Goal: Navigation & Orientation: Find specific page/section

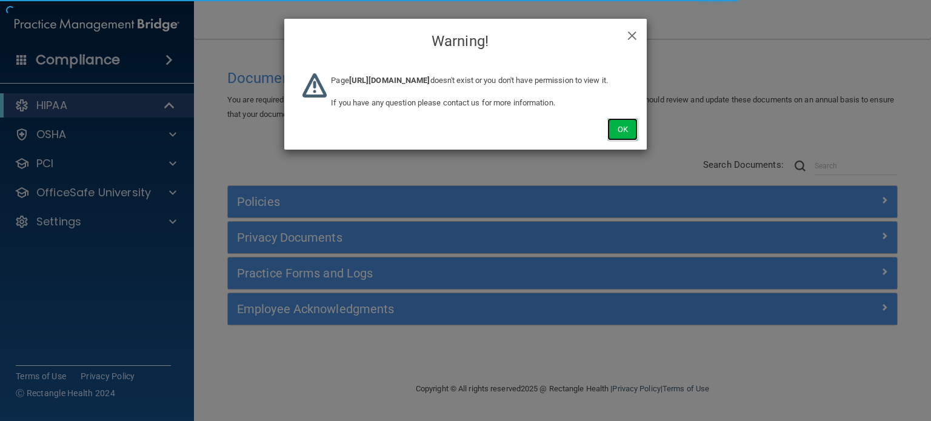
click at [629, 141] on button "Ok" at bounding box center [622, 129] width 30 height 22
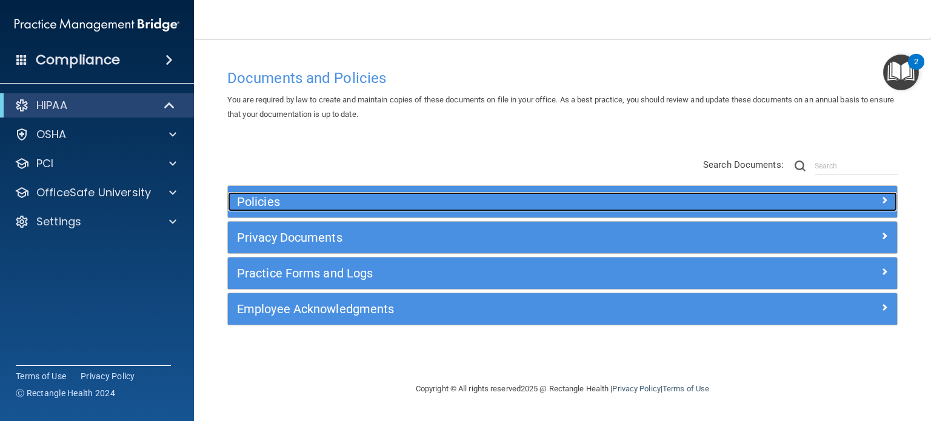
click at [630, 200] on h5 "Policies" at bounding box center [479, 201] width 484 height 13
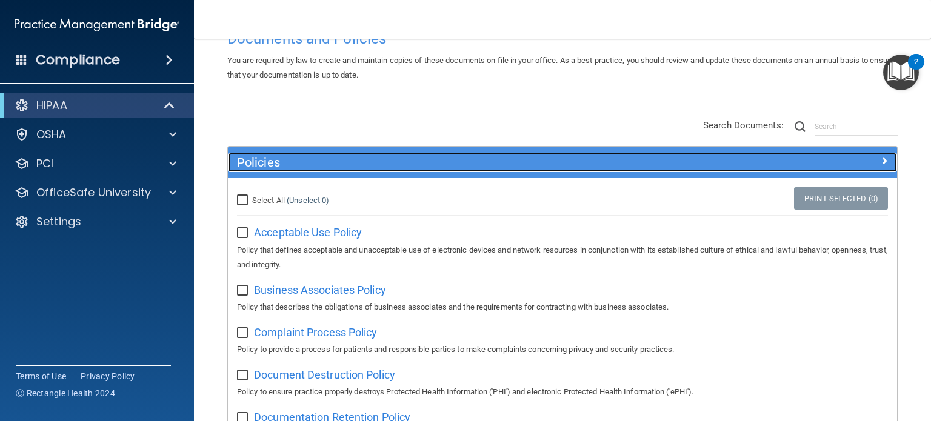
scroll to position [121, 0]
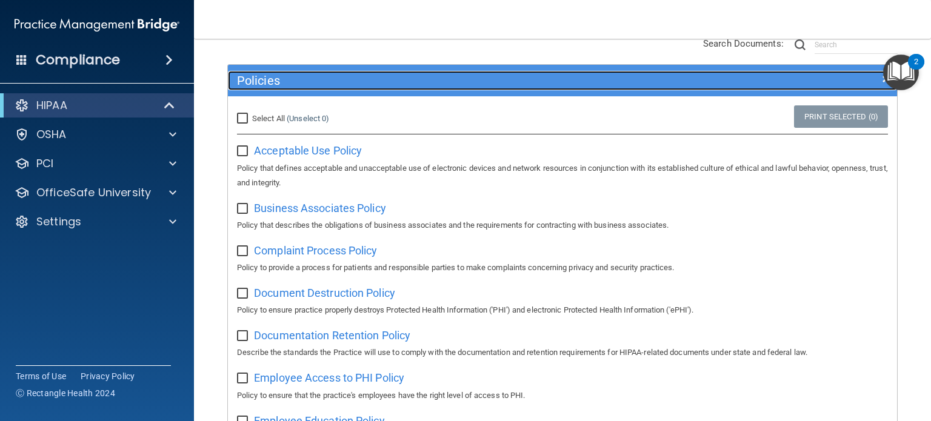
click at [586, 88] on div "Policies" at bounding box center [479, 80] width 502 height 19
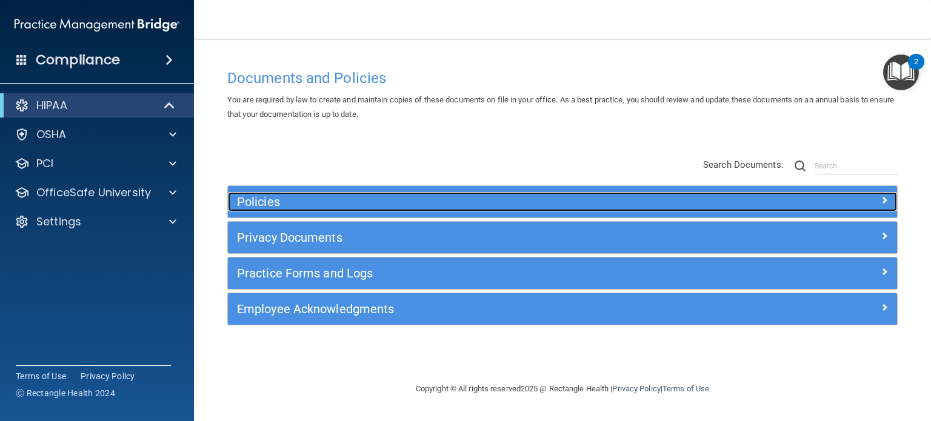
scroll to position [0, 0]
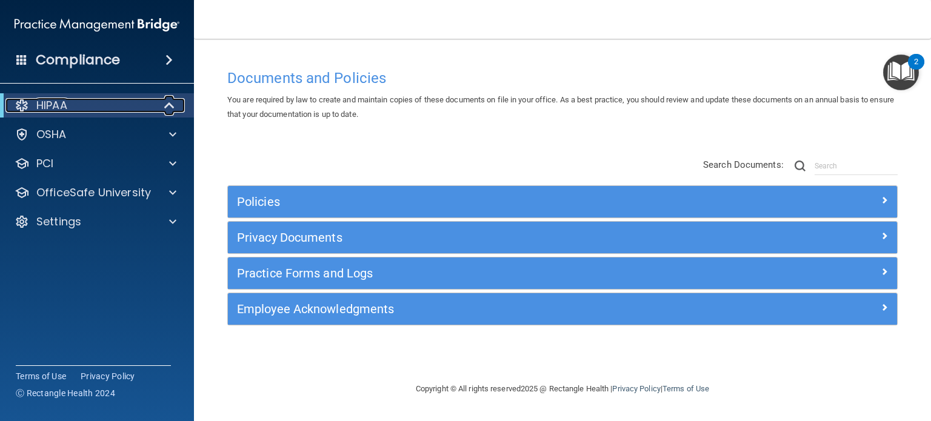
click at [97, 109] on div "HIPAA" at bounding box center [80, 105] width 150 height 15
click at [95, 113] on div "HIPAA" at bounding box center [97, 105] width 194 height 24
click at [133, 112] on div "HIPAA" at bounding box center [80, 105] width 150 height 15
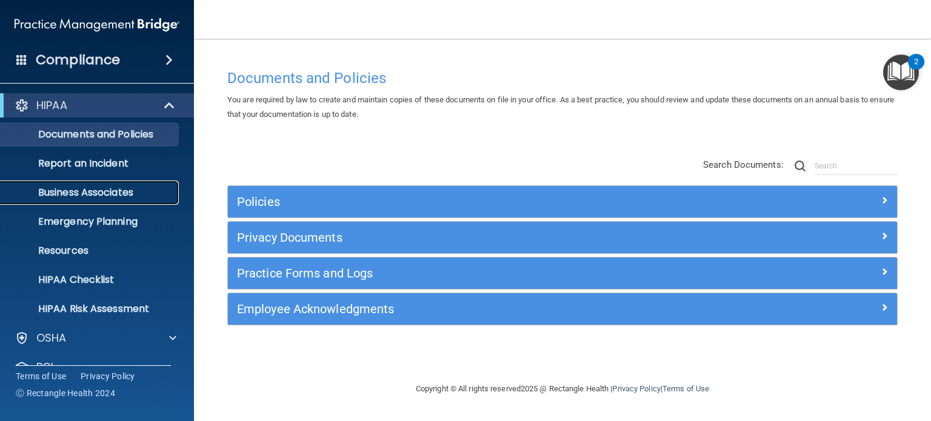
click at [106, 193] on p "Business Associates" at bounding box center [91, 193] width 166 height 12
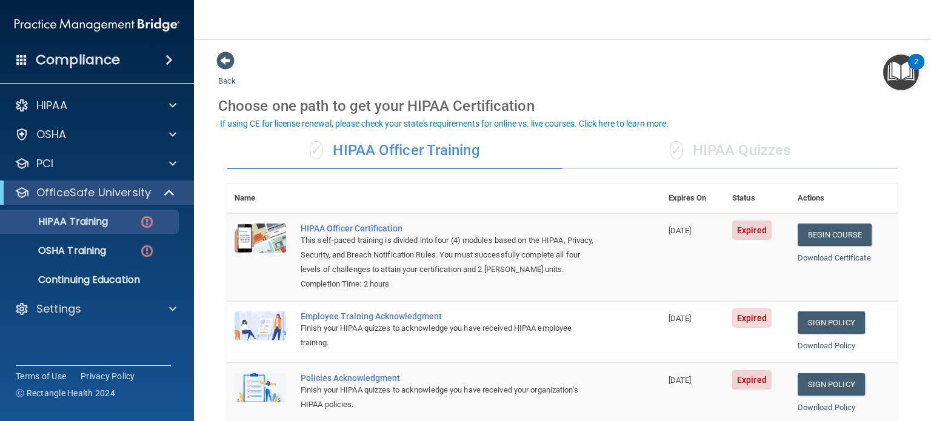
click at [742, 153] on div "✓ HIPAA Quizzes" at bounding box center [730, 151] width 335 height 36
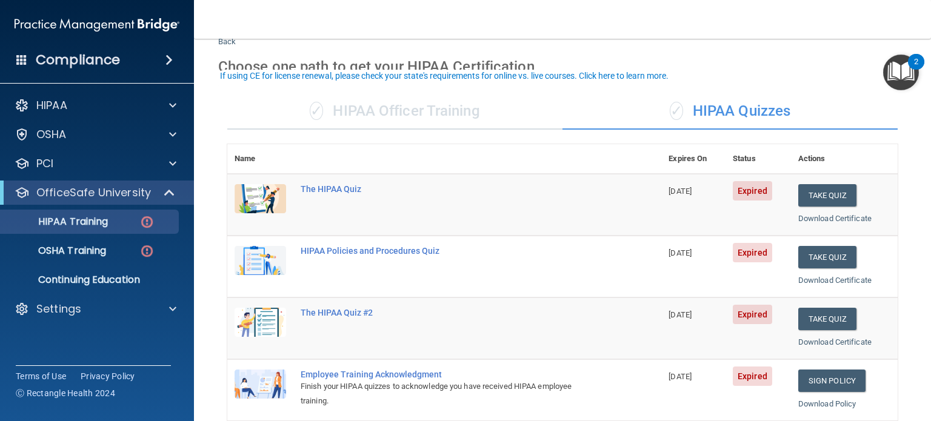
scroll to position [61, 0]
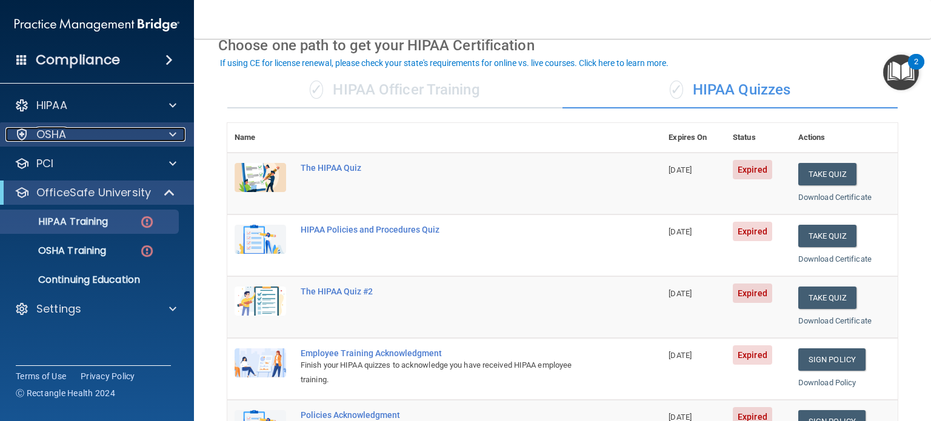
click at [133, 135] on div "OSHA" at bounding box center [80, 134] width 150 height 15
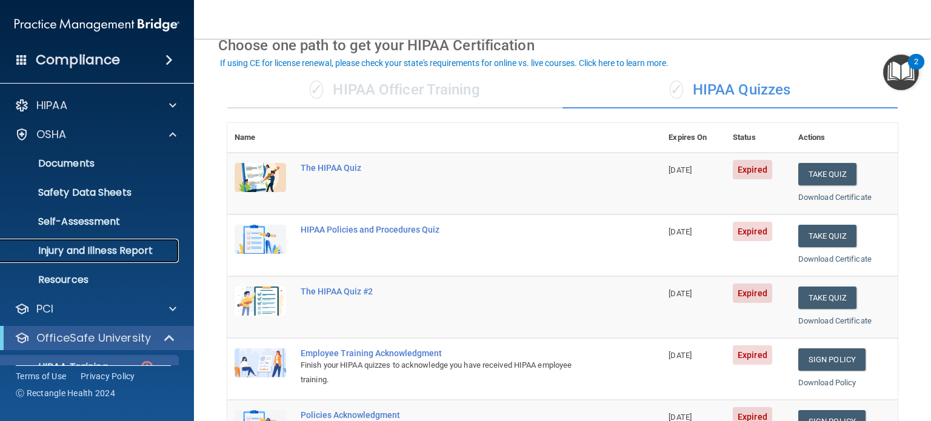
click at [76, 252] on p "Injury and Illness Report" at bounding box center [91, 251] width 166 height 12
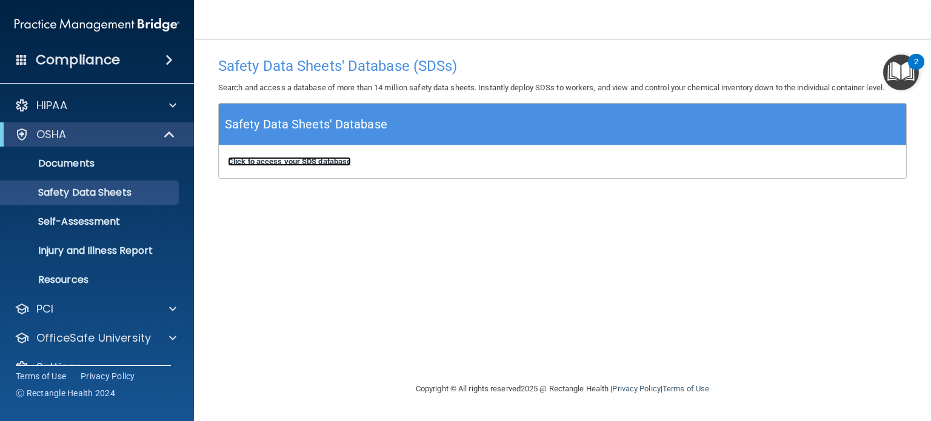
click at [249, 159] on b "Click to access your SDS database" at bounding box center [289, 161] width 123 height 9
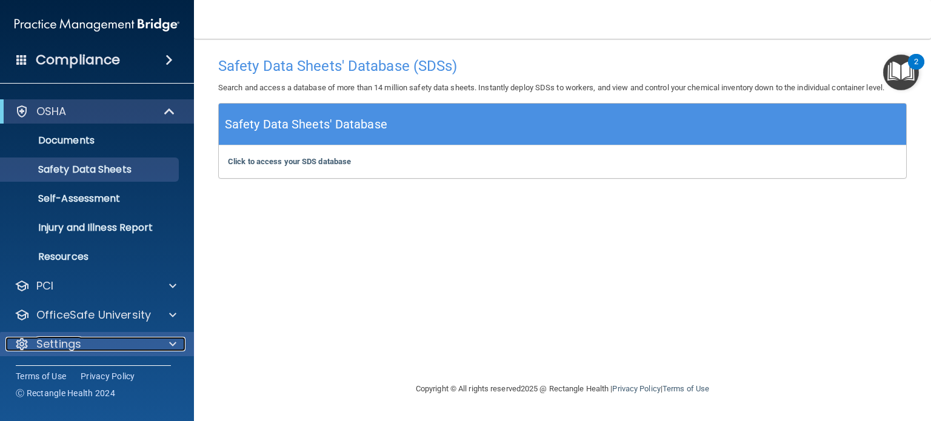
click at [114, 341] on div "Settings" at bounding box center [80, 344] width 150 height 15
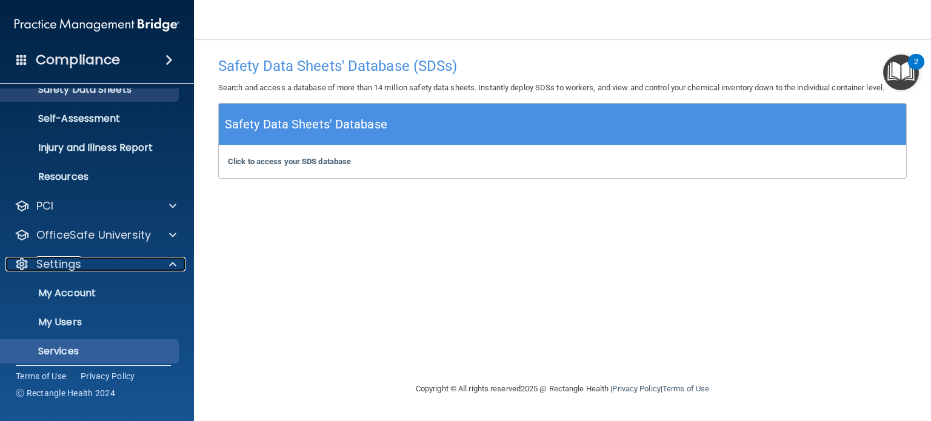
scroll to position [139, 0]
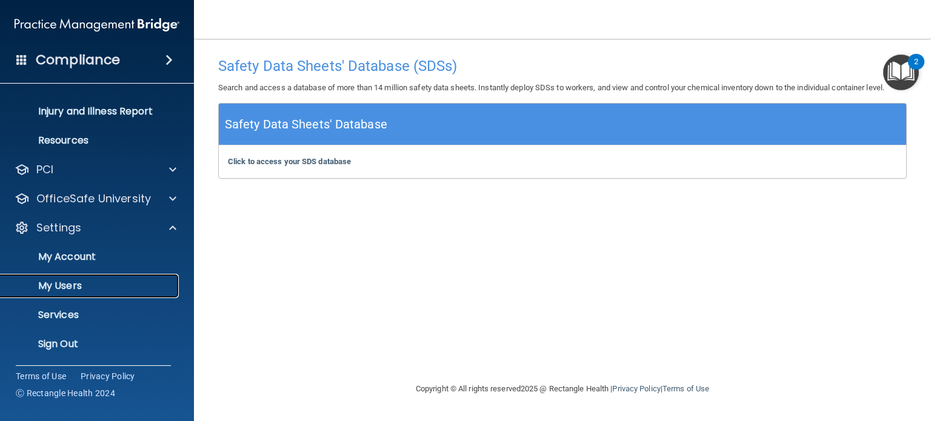
click at [76, 288] on p "My Users" at bounding box center [91, 286] width 166 height 12
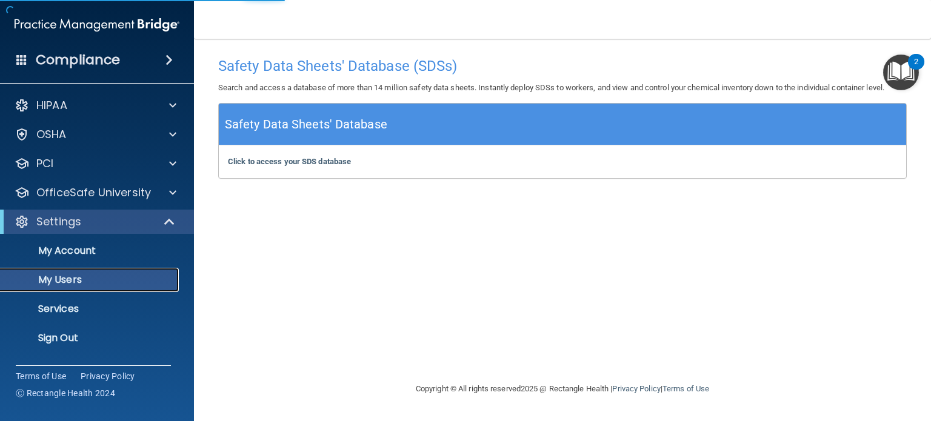
select select "20"
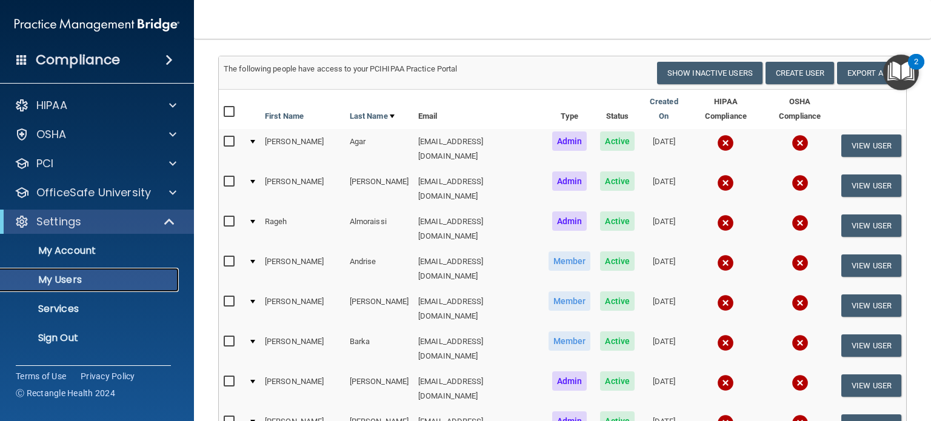
scroll to position [61, 0]
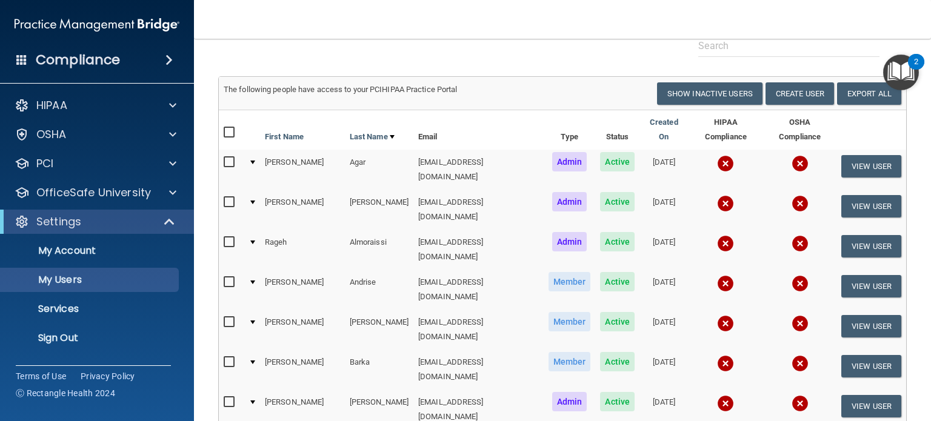
click at [18, 60] on span at bounding box center [21, 59] width 11 height 11
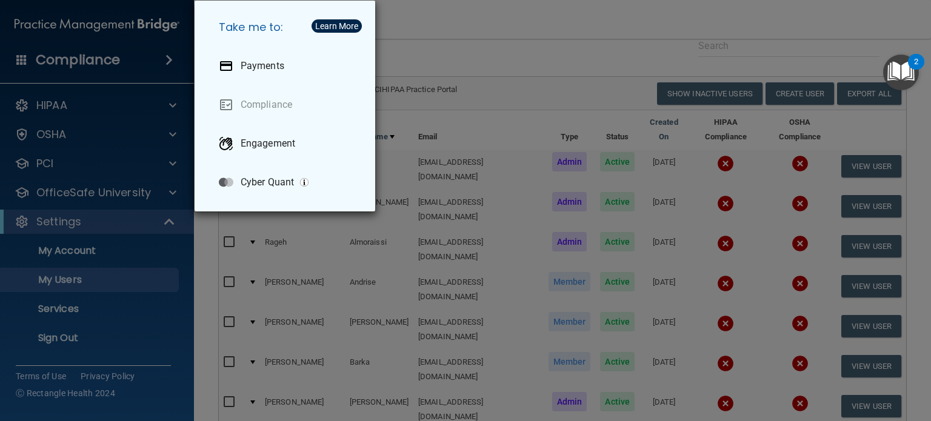
click at [449, 28] on div "Take me to: Payments Compliance Engagement Cyber Quant" at bounding box center [465, 210] width 931 height 421
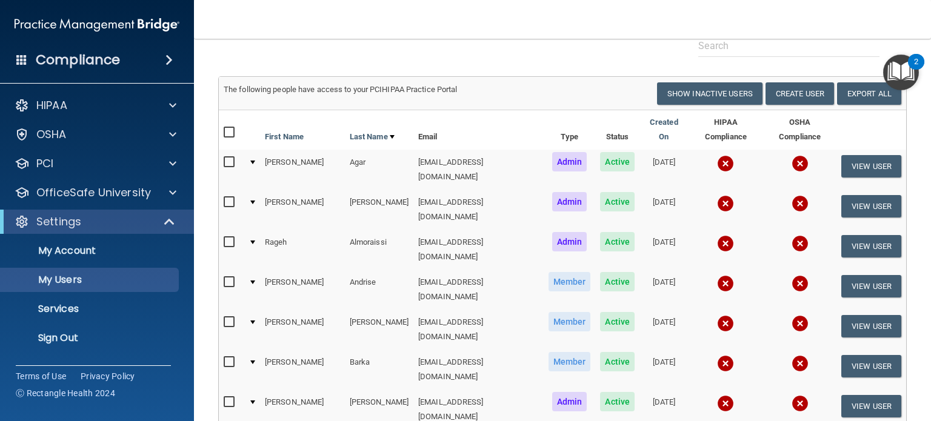
scroll to position [182, 0]
